Goal: Information Seeking & Learning: Compare options

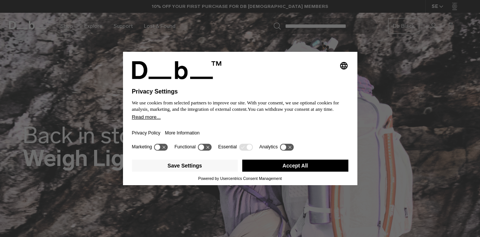
click at [289, 166] on button "Accept All" at bounding box center [295, 165] width 106 height 12
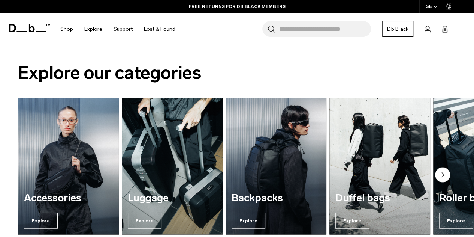
scroll to position [769, 0]
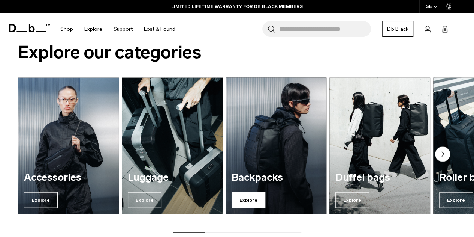
click at [252, 192] on span "Explore" at bounding box center [249, 200] width 34 height 16
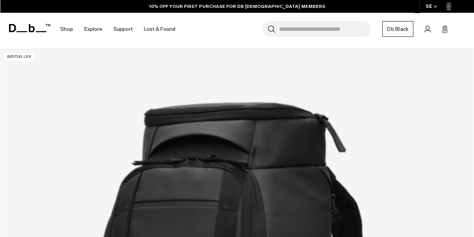
scroll to position [136, 0]
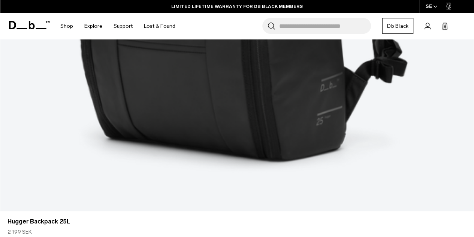
scroll to position [496, 0]
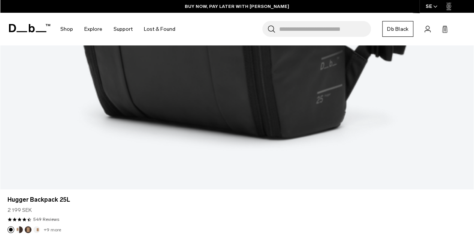
scroll to position [526, 0]
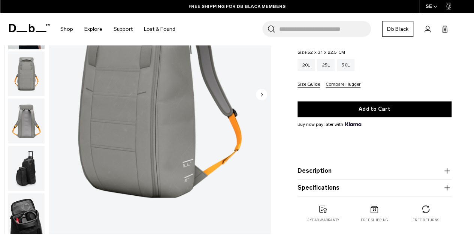
scroll to position [130, 0]
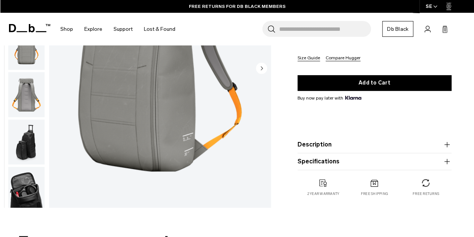
click at [21, 189] on img "button" at bounding box center [26, 188] width 36 height 45
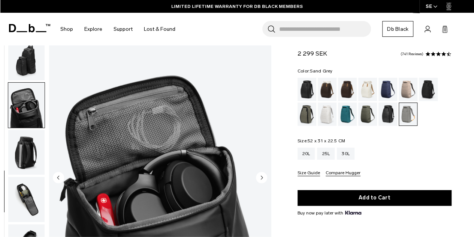
scroll to position [0, 0]
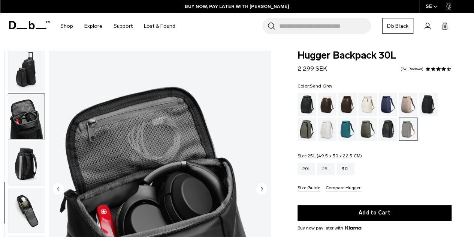
click at [321, 166] on div "25L" at bounding box center [326, 168] width 18 height 12
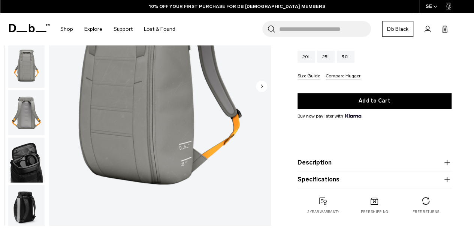
scroll to position [131, 0]
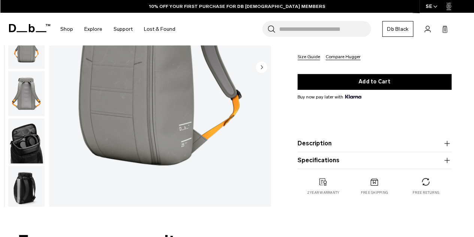
drag, startPoint x: 477, startPoint y: 16, endPoint x: 477, endPoint y: 26, distance: 9.4
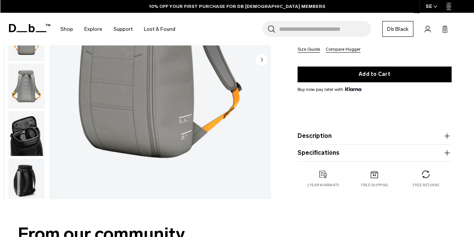
click at [23, 140] on img "button" at bounding box center [26, 133] width 36 height 45
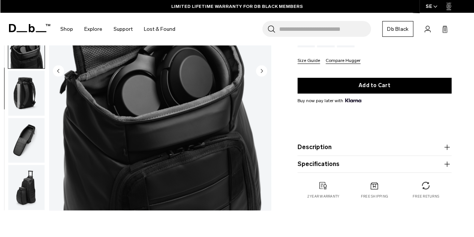
scroll to position [135, 0]
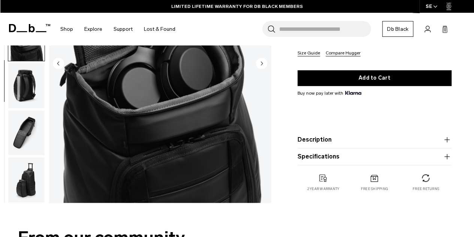
click at [27, 123] on img "button" at bounding box center [26, 132] width 36 height 45
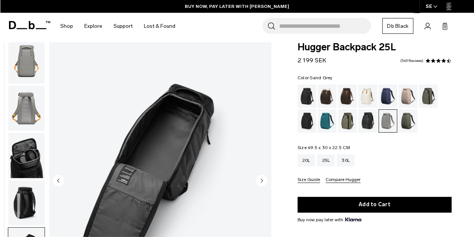
scroll to position [19, 0]
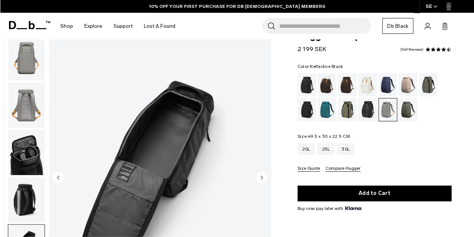
click at [367, 109] on div "Reflective Black" at bounding box center [367, 109] width 19 height 23
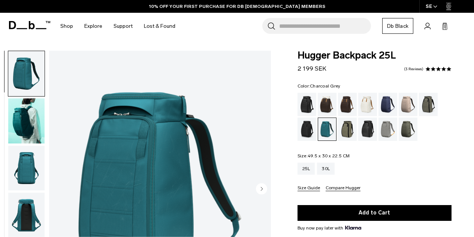
click at [304, 129] on div "Charcoal Grey" at bounding box center [307, 128] width 19 height 23
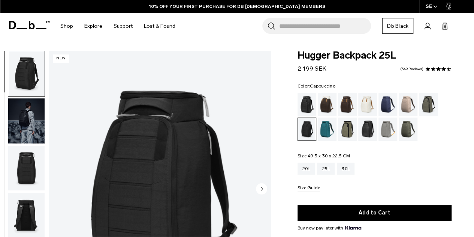
click at [324, 102] on div "Cappuccino" at bounding box center [327, 104] width 19 height 23
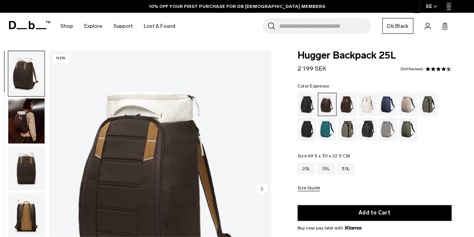
click at [343, 102] on div "Espresso" at bounding box center [347, 104] width 19 height 23
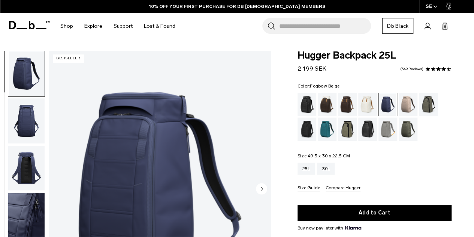
click at [406, 103] on div "Fogbow Beige" at bounding box center [408, 104] width 19 height 23
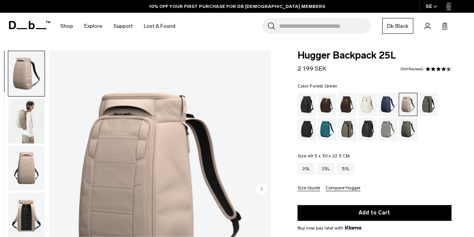
click at [427, 106] on div "Forest Green" at bounding box center [428, 104] width 19 height 23
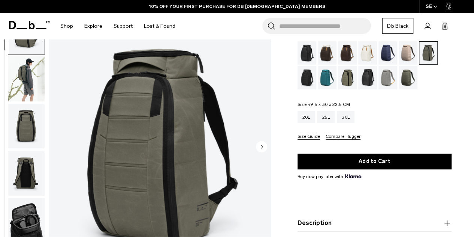
click at [474, 13] on html "Skip to content BUY NOW, PAY LATER WITH KLARNA 10% OFF YOUR FIRST PURCHASE FOR …" at bounding box center [237, 67] width 474 height 237
click at [408, 80] on div "Moss Green" at bounding box center [408, 77] width 19 height 23
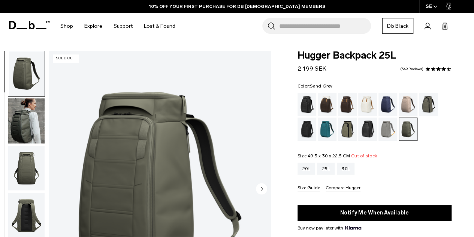
click at [388, 129] on div "Sand Grey" at bounding box center [388, 128] width 19 height 23
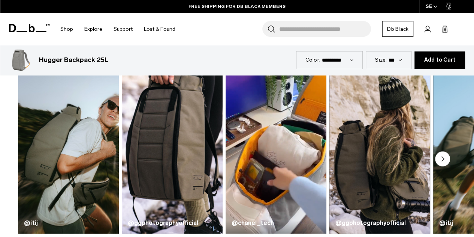
scroll to position [334, 0]
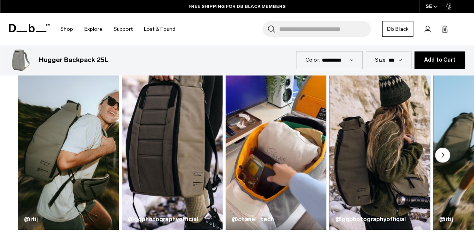
drag, startPoint x: 477, startPoint y: 17, endPoint x: 480, endPoint y: 39, distance: 22.3
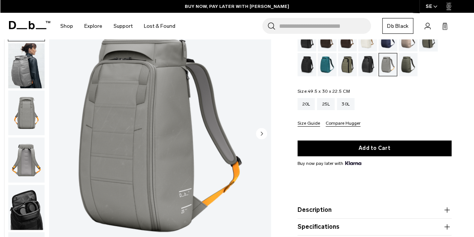
scroll to position [31, 0]
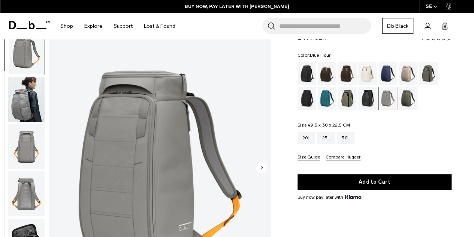
click at [387, 75] on div "Blue Hour" at bounding box center [388, 73] width 19 height 23
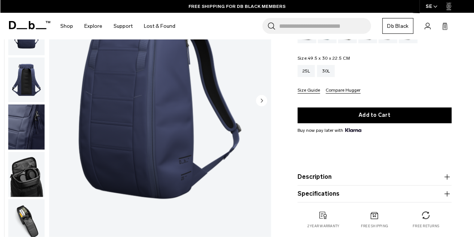
scroll to position [90, 0]
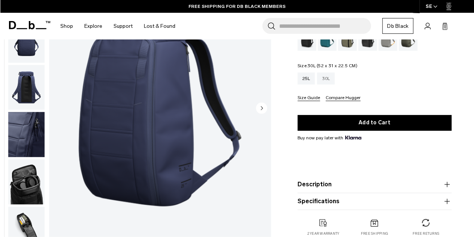
click at [327, 76] on div "30L" at bounding box center [326, 78] width 18 height 12
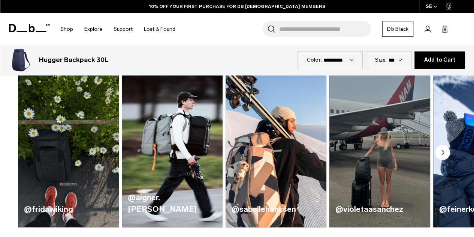
scroll to position [345, 0]
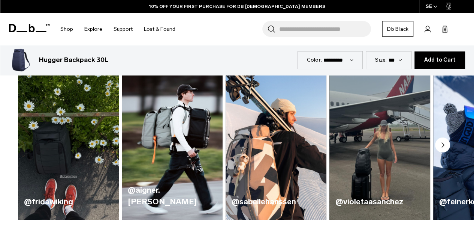
click at [441, 147] on circle "Next slide" at bounding box center [442, 144] width 15 height 15
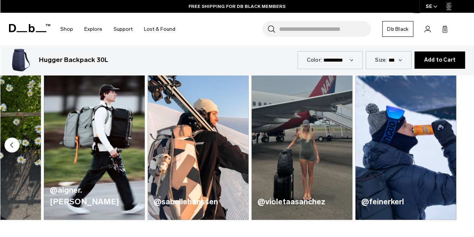
click at [13, 145] on circle "Previous slide" at bounding box center [11, 144] width 15 height 15
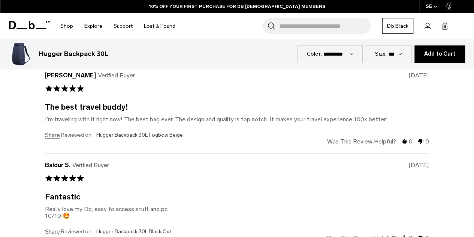
scroll to position [2422, 0]
